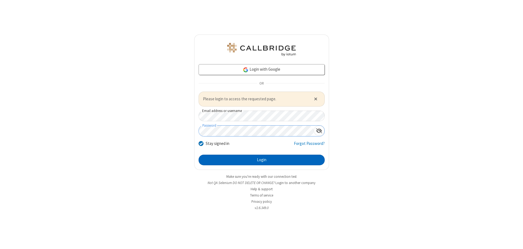
click at [261, 160] on button "Login" at bounding box center [262, 160] width 126 height 11
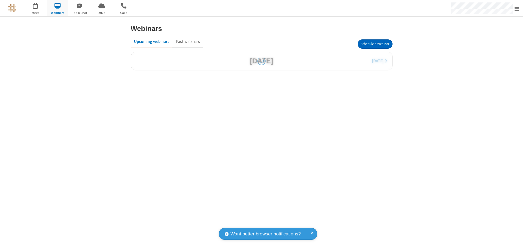
click at [375, 44] on button "Schedule a Webinar" at bounding box center [375, 43] width 35 height 9
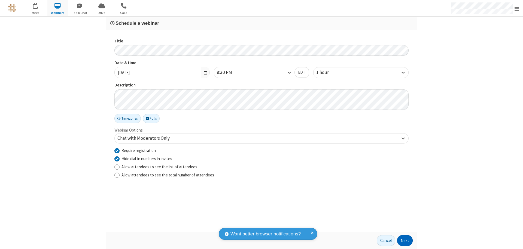
click at [405, 241] on button "Next" at bounding box center [405, 241] width 16 height 11
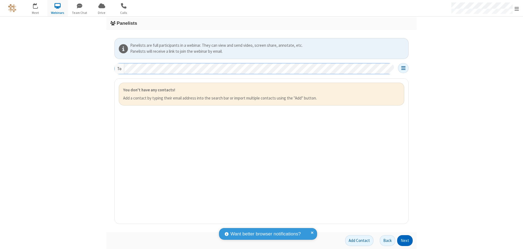
click at [405, 241] on button "Next" at bounding box center [405, 241] width 16 height 11
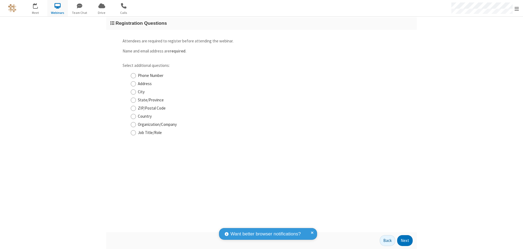
click at [133, 76] on input "Phone Number" at bounding box center [133, 76] width 5 height 6
checkbox input "true"
click at [405, 241] on button "Next" at bounding box center [405, 241] width 16 height 11
